Goal: Task Accomplishment & Management: Manage account settings

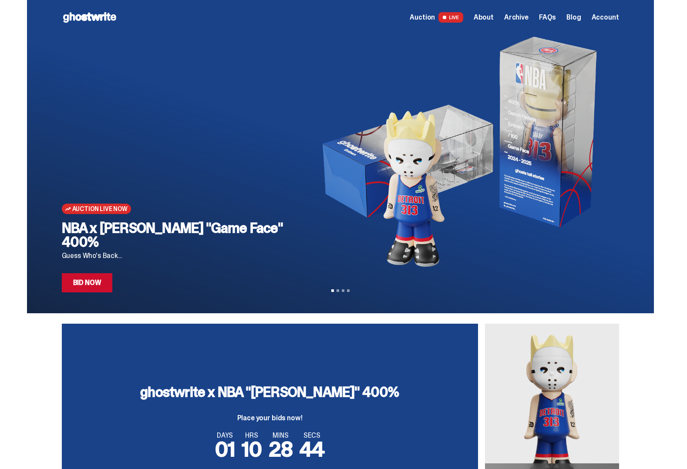
click at [606, 17] on span "Account" at bounding box center [604, 17] width 27 height 7
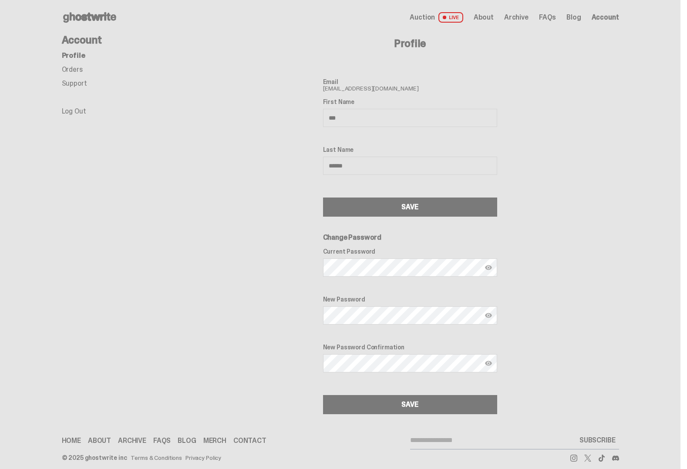
click at [80, 70] on link "Orders" at bounding box center [72, 69] width 21 height 9
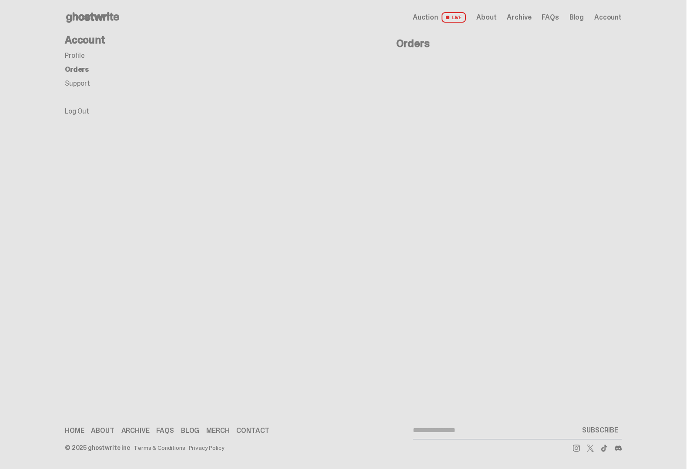
click at [453, 13] on span "LIVE" at bounding box center [454, 17] width 25 height 10
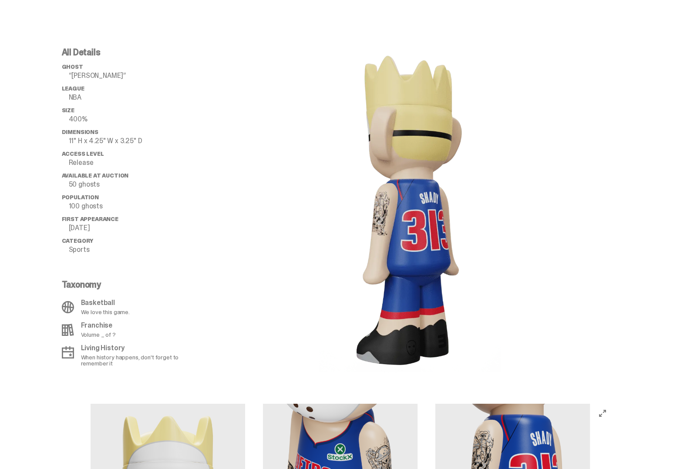
scroll to position [522, 0]
